Goal: Navigation & Orientation: Find specific page/section

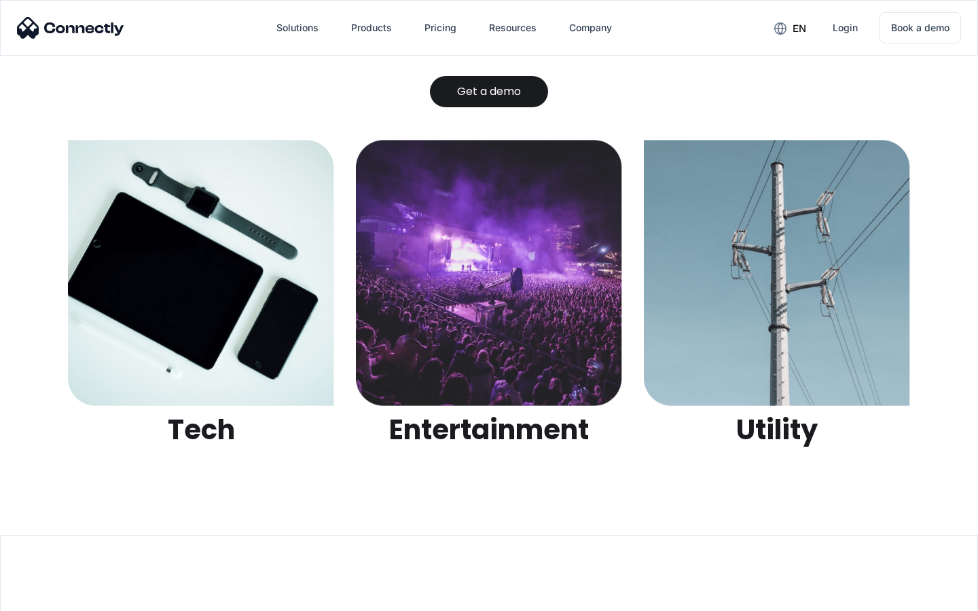
scroll to position [4286, 0]
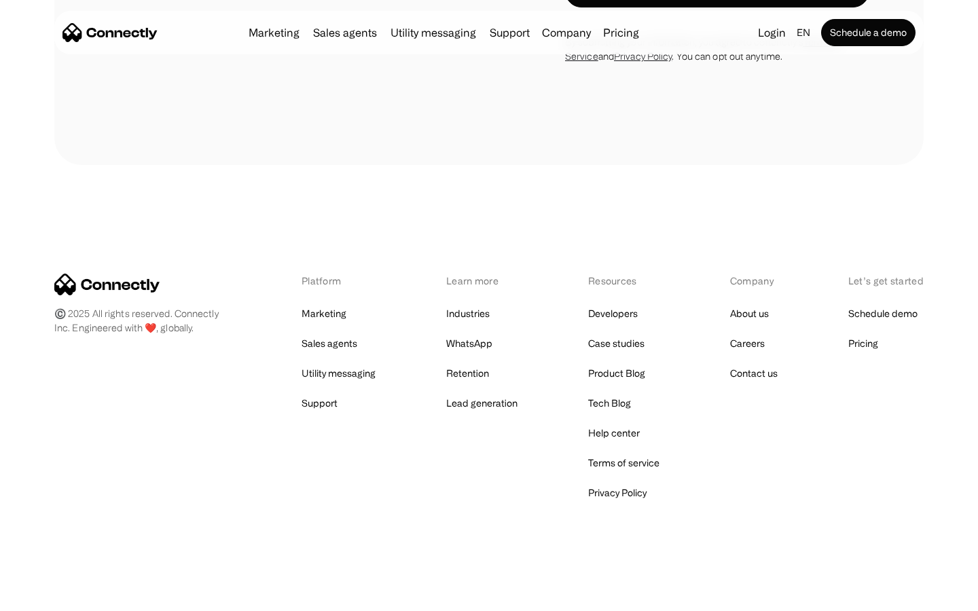
scroll to position [3851, 0]
